Goal: Task Accomplishment & Management: Manage account settings

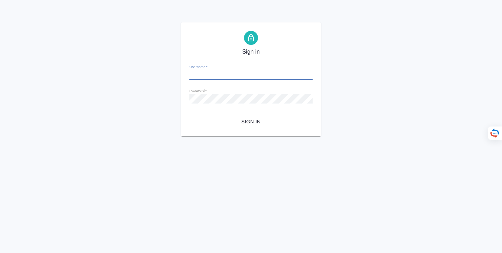
type input "[EMAIL_ADDRESS][DOMAIN_NAME]"
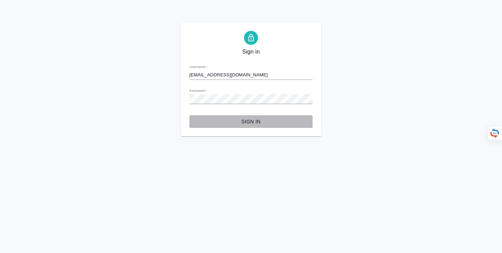
click at [246, 120] on span "Sign in" at bounding box center [251, 121] width 112 height 9
